Goal: Contribute content: Add original content to the website for others to see

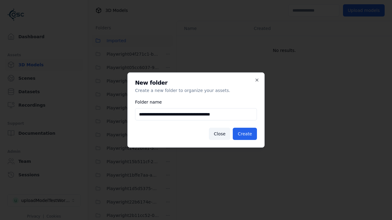
scroll to position [525, 0]
type input "**********"
click at [245, 134] on button "Create" at bounding box center [245, 134] width 24 height 12
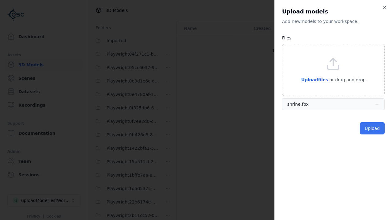
click at [372, 129] on button "Upload" at bounding box center [372, 128] width 25 height 12
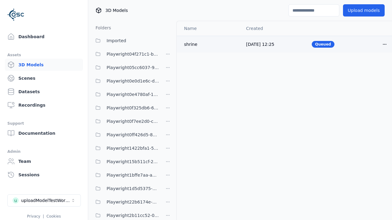
click at [384, 44] on html "Support Dashboard Assets 3D Models Scenes Datasets Recordings Support Documenta…" at bounding box center [196, 110] width 392 height 220
click at [371, 68] on div "Delete" at bounding box center [371, 68] width 36 height 10
